Goal: Task Accomplishment & Management: Manage account settings

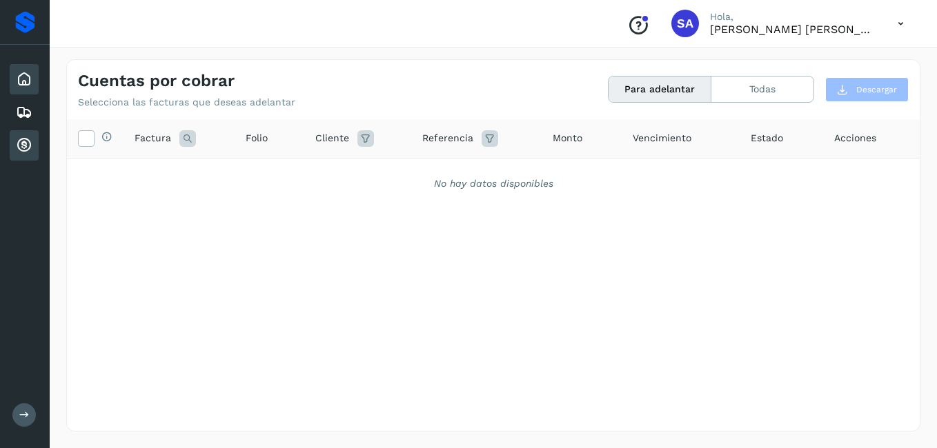
click at [29, 74] on icon at bounding box center [24, 79] width 17 height 17
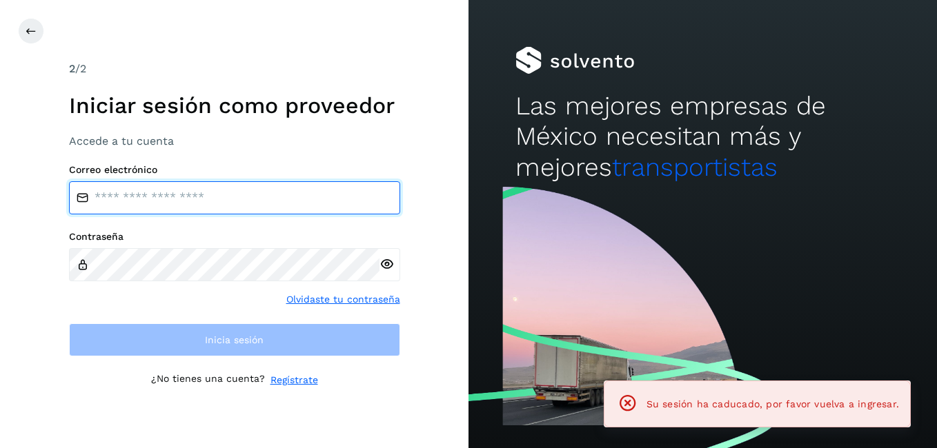
type input "**********"
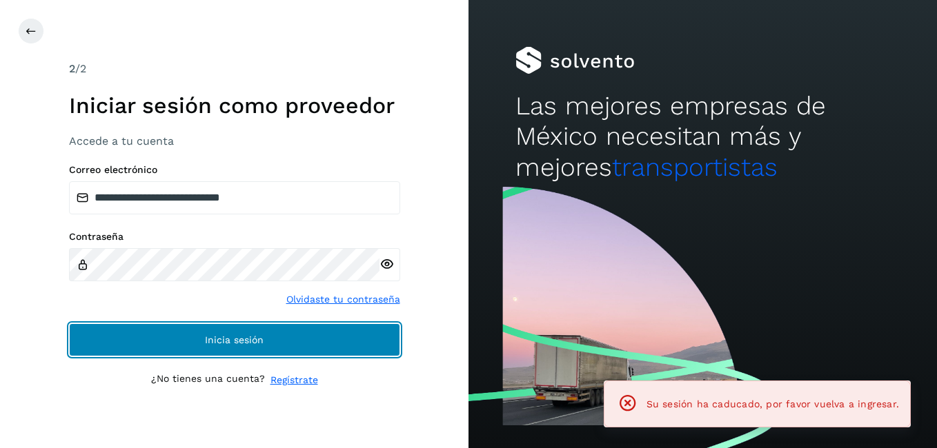
click at [202, 349] on button "Inicia sesión" at bounding box center [234, 340] width 331 height 33
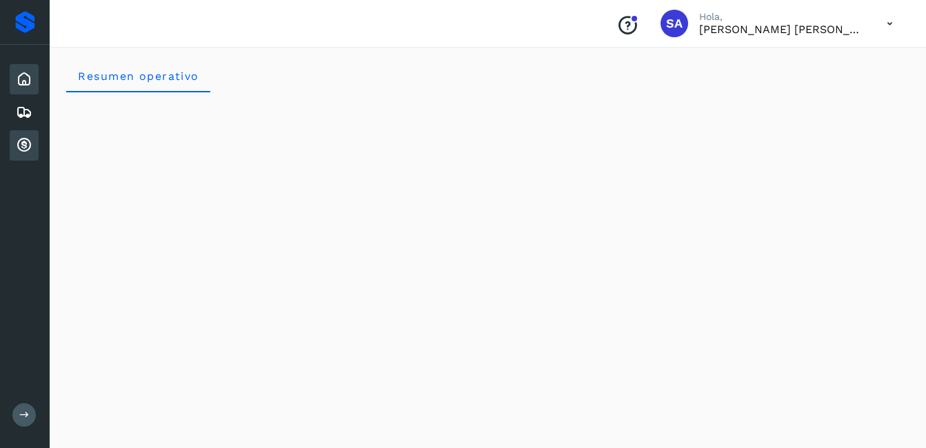
click at [22, 138] on icon at bounding box center [24, 145] width 17 height 17
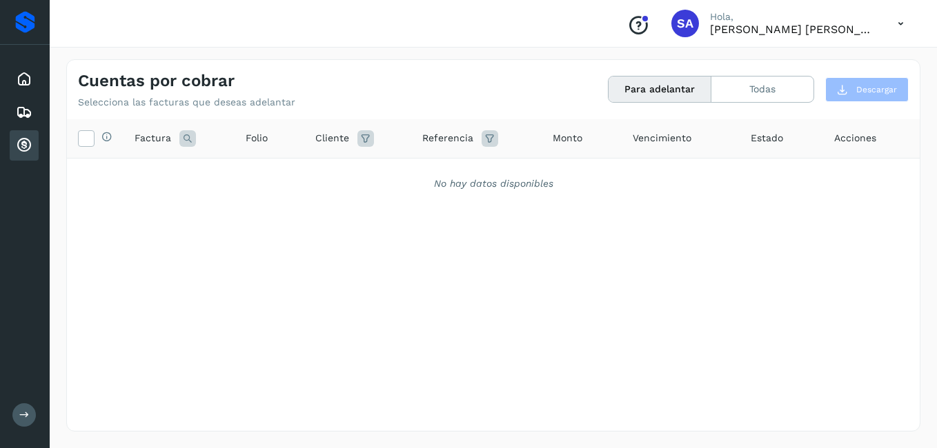
click at [32, 143] on icon at bounding box center [24, 145] width 17 height 17
click at [25, 81] on icon at bounding box center [24, 79] width 17 height 17
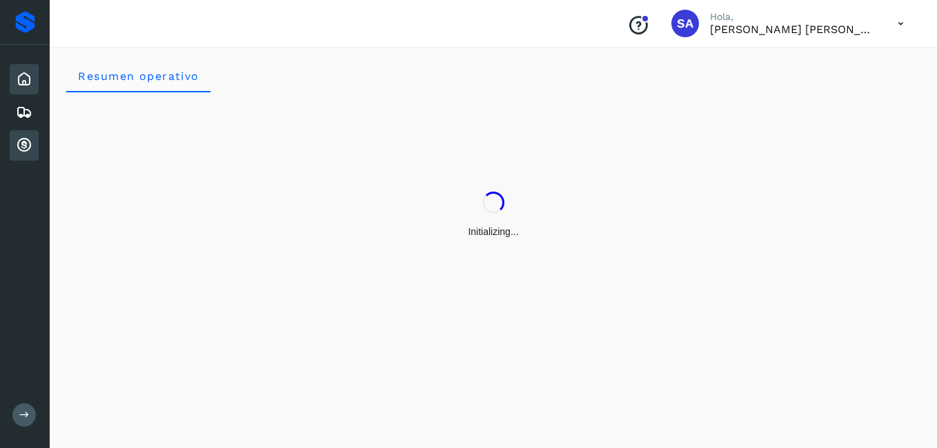
click at [23, 143] on icon at bounding box center [24, 145] width 17 height 17
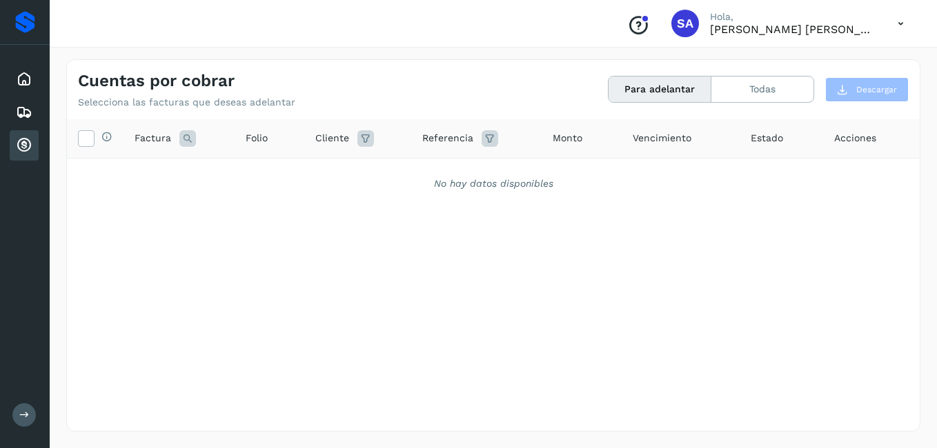
click at [8, 79] on div "Inicio Embarques Cuentas por cobrar" at bounding box center [25, 112] width 50 height 135
click at [19, 77] on icon at bounding box center [24, 79] width 17 height 17
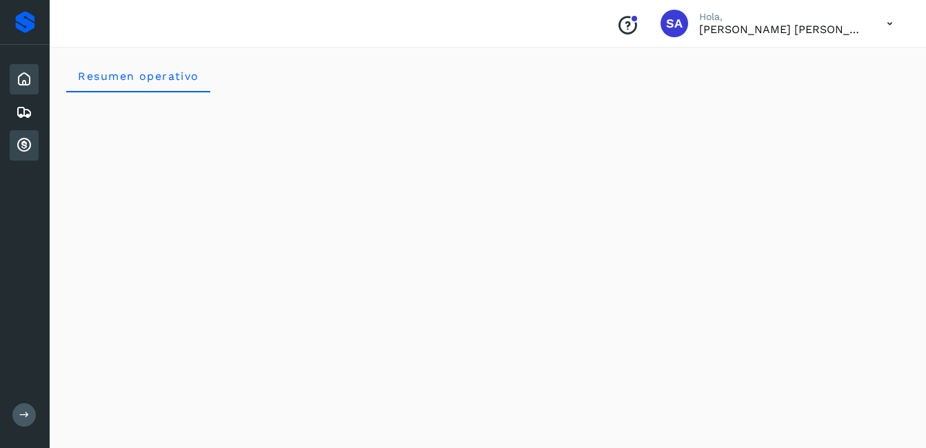
click at [24, 150] on icon at bounding box center [24, 145] width 17 height 17
